Goal: Transaction & Acquisition: Purchase product/service

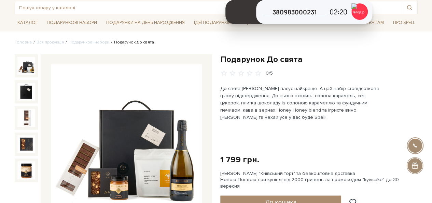
scroll to position [68, 0]
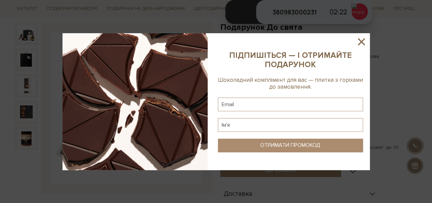
click at [362, 41] on icon at bounding box center [361, 41] width 7 height 7
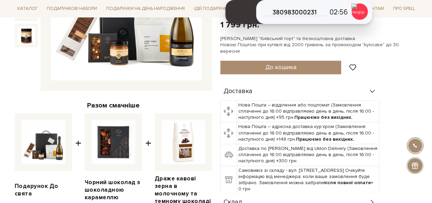
scroll to position [239, 0]
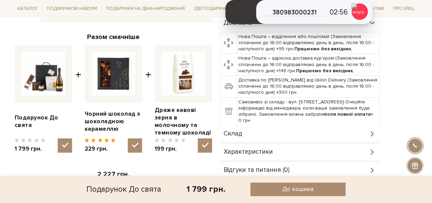
click at [259, 130] on div "Склад" at bounding box center [299, 134] width 159 height 18
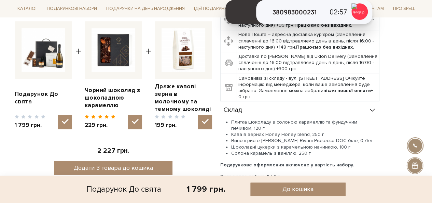
scroll to position [273, 0]
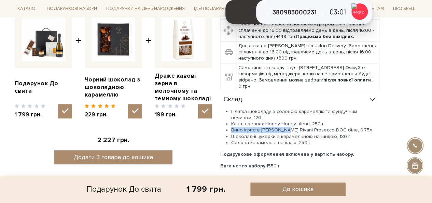
drag, startPoint x: 232, startPoint y: 123, endPoint x: 297, endPoint y: 122, distance: 65.3
click at [288, 127] on li "Вино ігристе [PERSON_NAME] Rivani Prosecco DOC біле, 0,75л" at bounding box center [305, 130] width 148 height 6
drag, startPoint x: 339, startPoint y: 122, endPoint x: 232, endPoint y: 125, distance: 106.3
click at [232, 127] on li "Вино ігристе [PERSON_NAME] Rivani Prosecco DOC біле, 0,75л" at bounding box center [305, 130] width 148 height 6
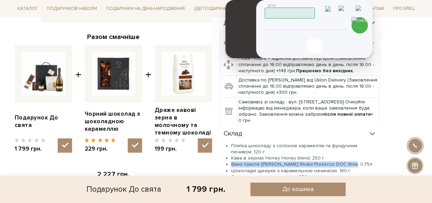
click at [361, 25] on img at bounding box center [360, 25] width 16 height 16
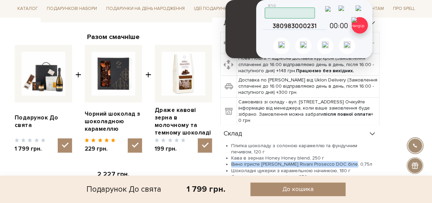
click at [362, 25] on img at bounding box center [360, 25] width 16 height 16
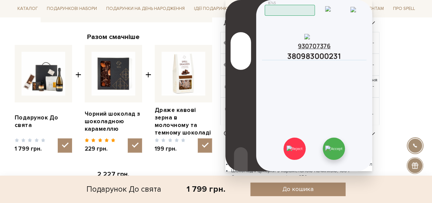
click at [334, 146] on img at bounding box center [333, 148] width 17 height 6
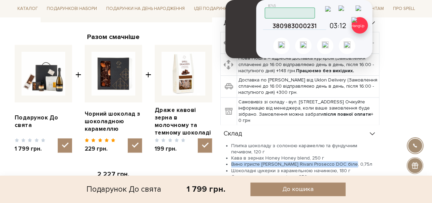
click at [364, 25] on img at bounding box center [360, 25] width 16 height 16
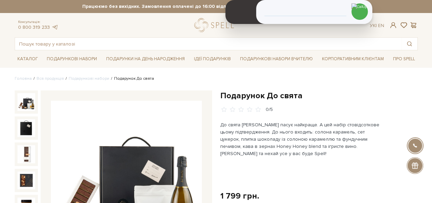
click at [243, 95] on h1 "Подарунок До свята" at bounding box center [318, 95] width 197 height 11
click at [330, 93] on h1 "Подарунок До свята" at bounding box center [318, 95] width 197 height 11
copy div "Подарунок До свята"
